Goal: Task Accomplishment & Management: Manage account settings

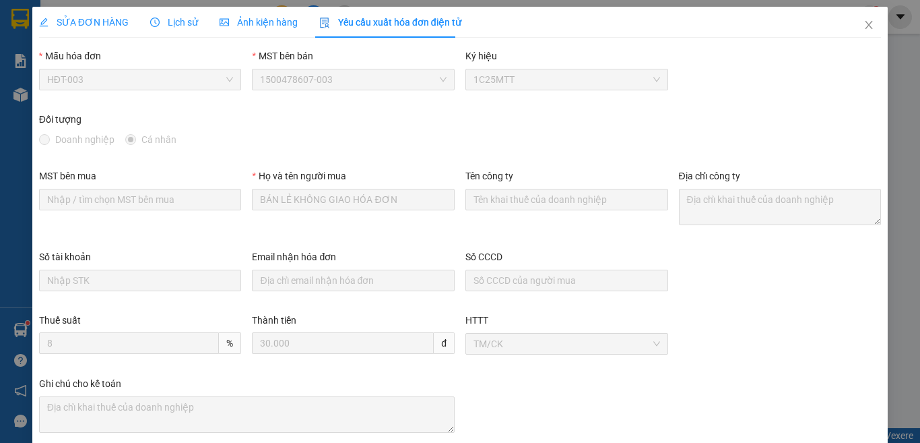
drag, startPoint x: 71, startPoint y: 6, endPoint x: 75, endPoint y: 14, distance: 8.8
click at [71, 7] on div "SỬA ĐƠN HÀNG Lịch sử Ảnh kiện hàng Yêu cầu xuất hóa đơn điện tử Total Paid Fee …" at bounding box center [460, 221] width 920 height 443
click at [75, 17] on span "SỬA ĐƠN HÀNG" at bounding box center [84, 22] width 90 height 11
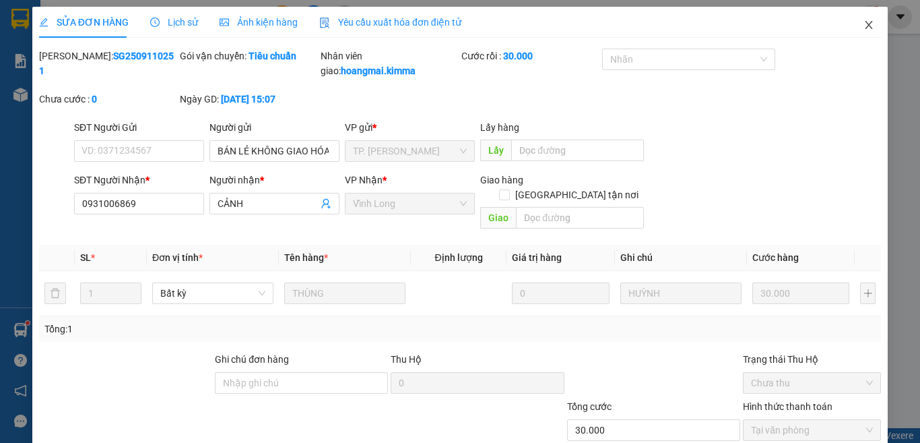
click at [864, 26] on icon "close" at bounding box center [869, 25] width 11 height 11
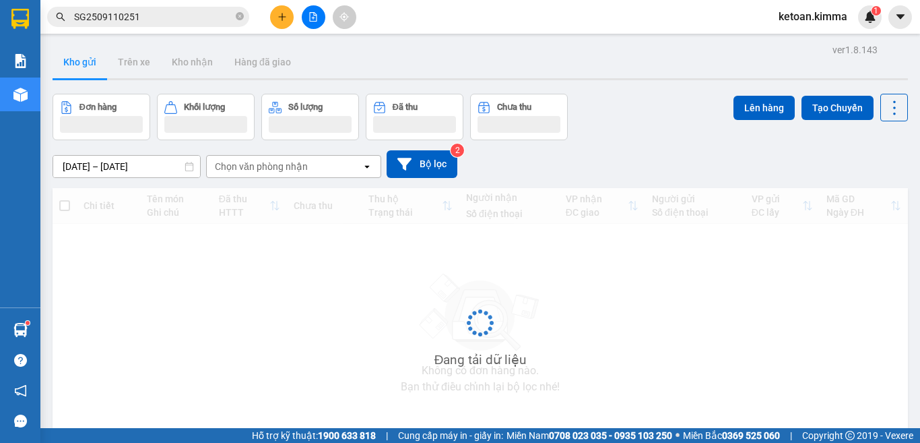
click at [158, 12] on input "SG2509110251" at bounding box center [153, 16] width 159 height 15
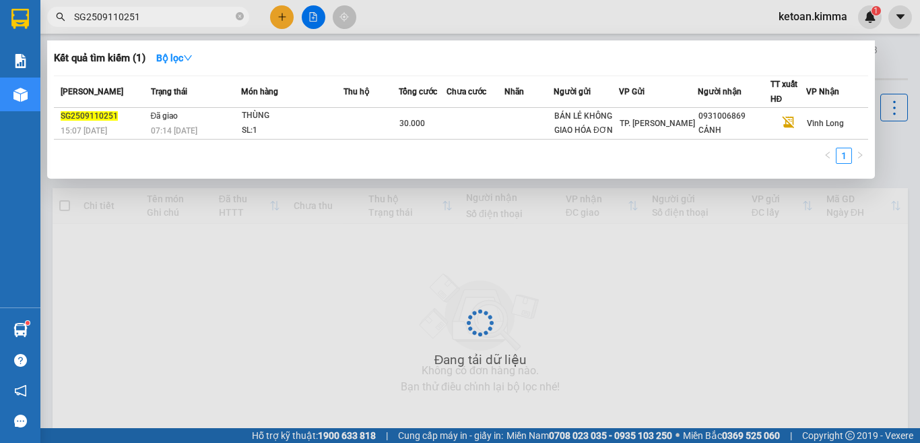
click at [155, 12] on input "SG2509110251" at bounding box center [153, 16] width 159 height 15
paste input "5"
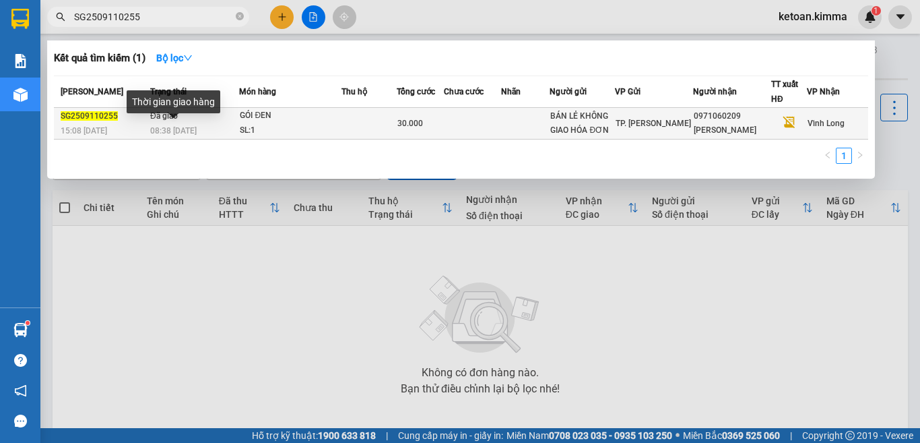
type input "SG2509110255"
click at [195, 127] on span "08:38 - 12/09" at bounding box center [173, 130] width 46 height 9
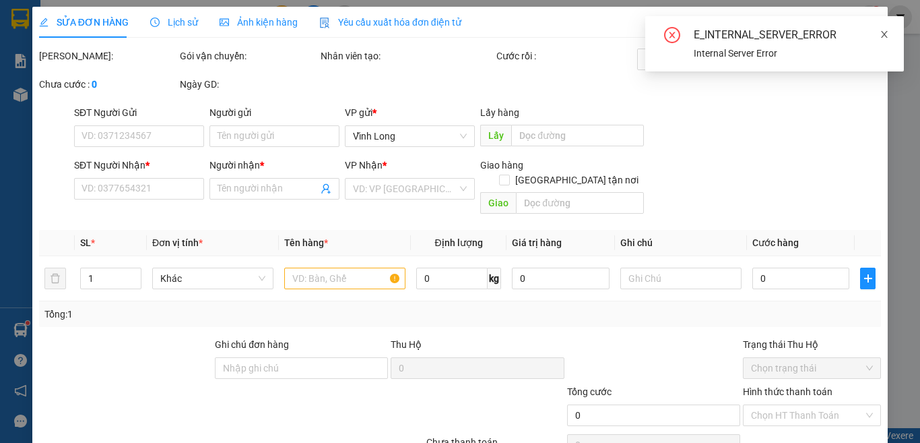
click at [885, 31] on icon "close" at bounding box center [884, 34] width 9 height 9
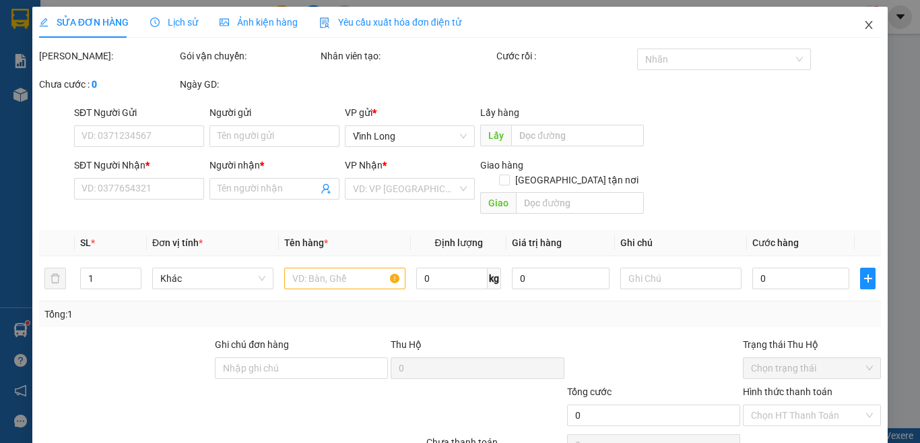
click at [864, 25] on icon "close" at bounding box center [869, 25] width 11 height 11
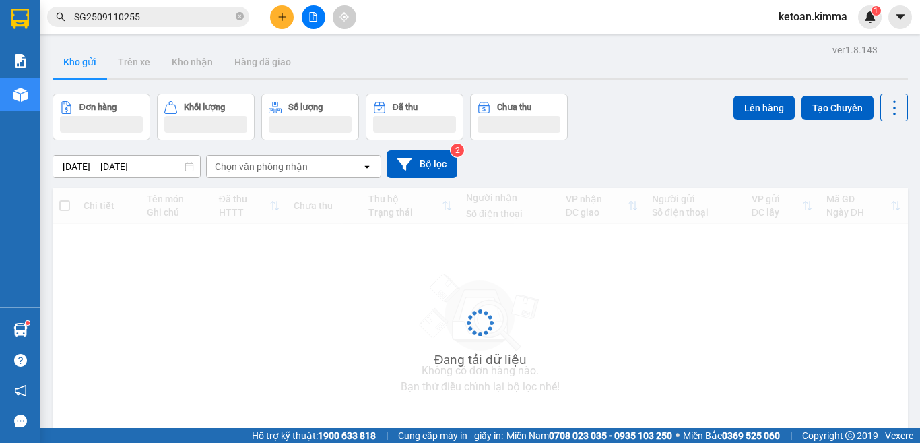
click at [189, 15] on input "SG2509110255" at bounding box center [153, 16] width 159 height 15
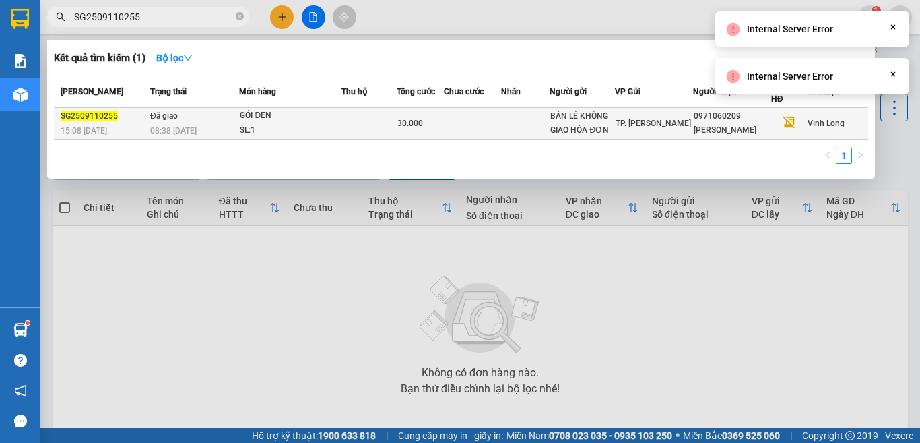
click at [216, 130] on div "08:38 - 12/09" at bounding box center [194, 130] width 89 height 15
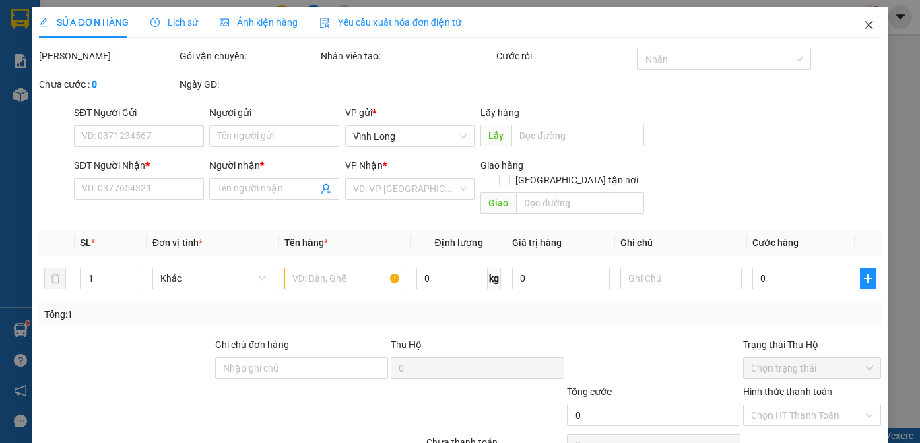
drag, startPoint x: 857, startPoint y: 24, endPoint x: 180, endPoint y: 1, distance: 677.4
click at [864, 24] on icon "close" at bounding box center [869, 25] width 11 height 11
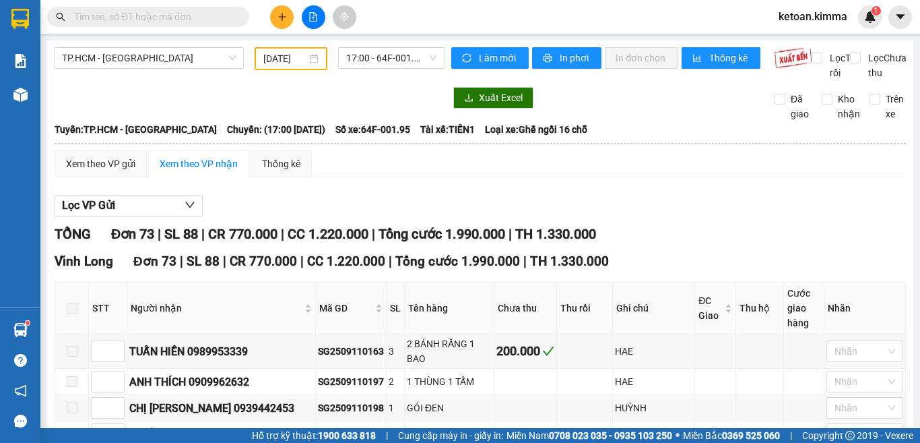
scroll to position [606, 0]
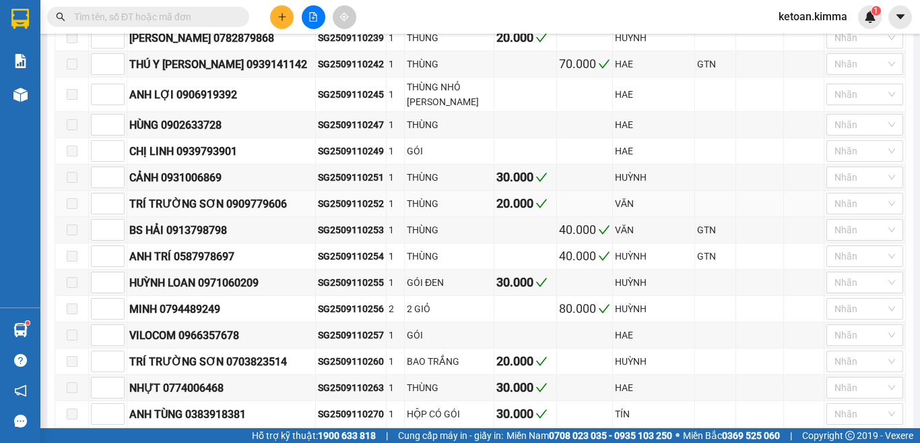
click at [329, 197] on div "SG2509110252" at bounding box center [351, 203] width 66 height 15
click at [327, 197] on div "SG2509110252" at bounding box center [351, 203] width 66 height 15
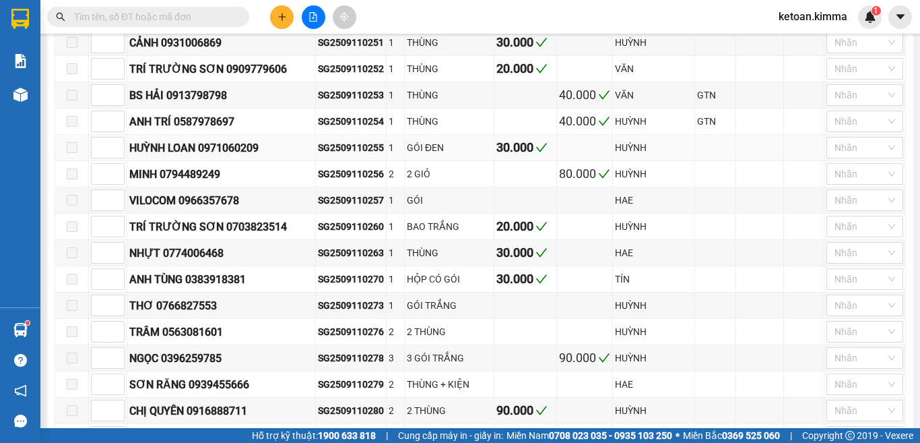
click at [347, 140] on div "SG2509110255" at bounding box center [351, 147] width 66 height 15
click at [346, 140] on div "SG2509110255" at bounding box center [351, 147] width 66 height 15
copy div "SG2509110255"
